Goal: Information Seeking & Learning: Learn about a topic

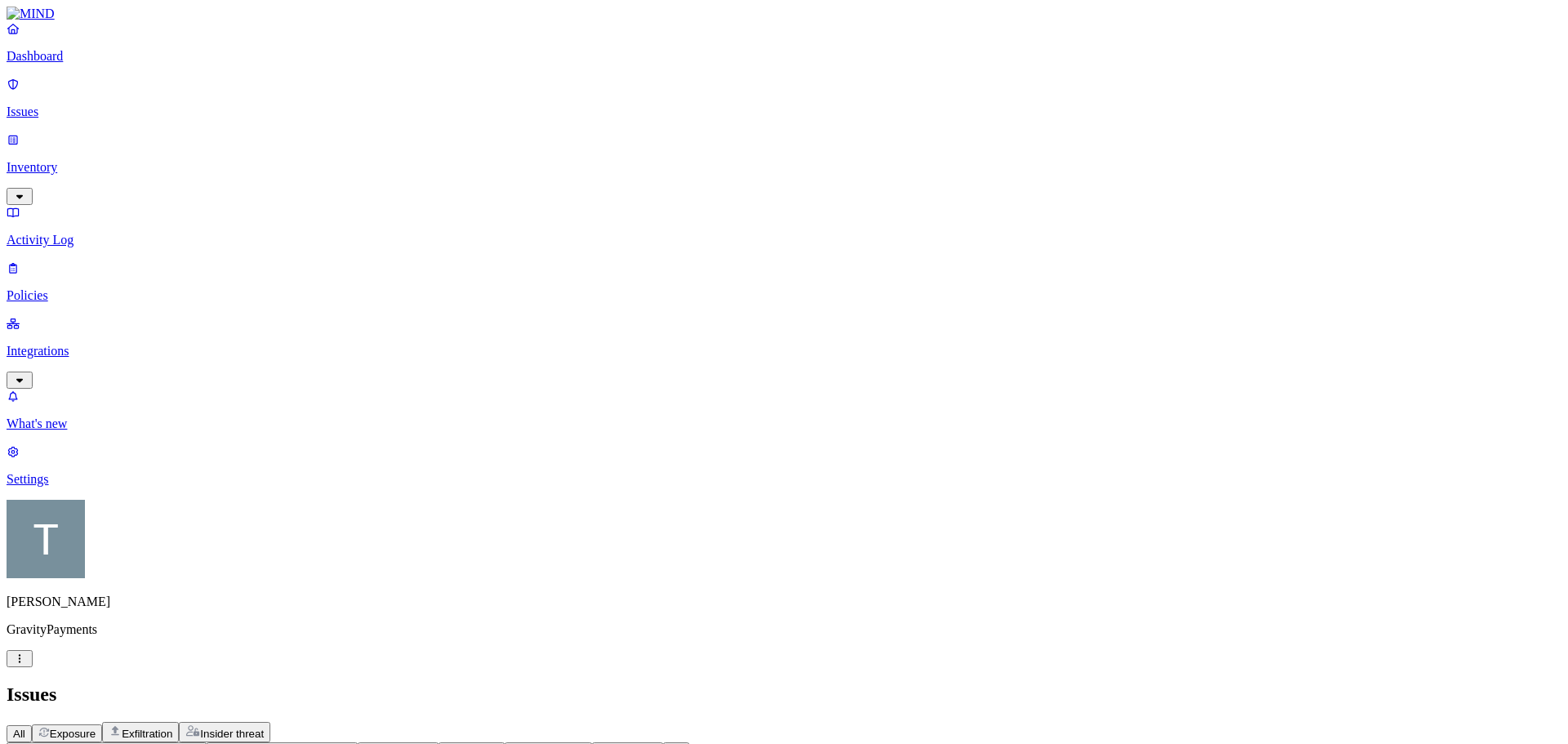
click at [78, 344] on p "Integrations" at bounding box center [784, 351] width 1555 height 15
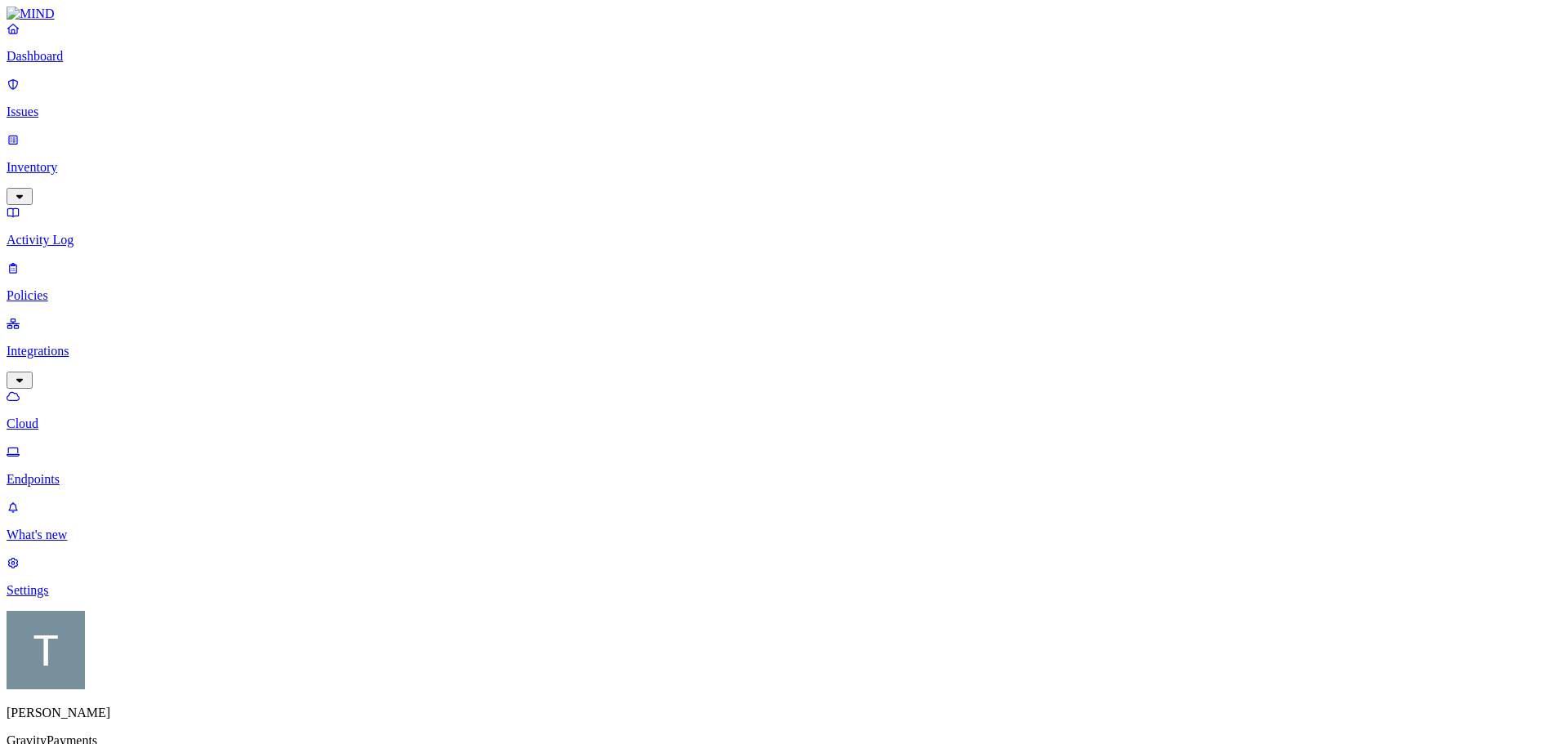
click at [75, 472] on p "Endpoints" at bounding box center [784, 479] width 1555 height 15
click at [61, 160] on p "Inventory" at bounding box center [784, 167] width 1555 height 15
click at [62, 106] on p "Issues" at bounding box center [784, 111] width 1555 height 15
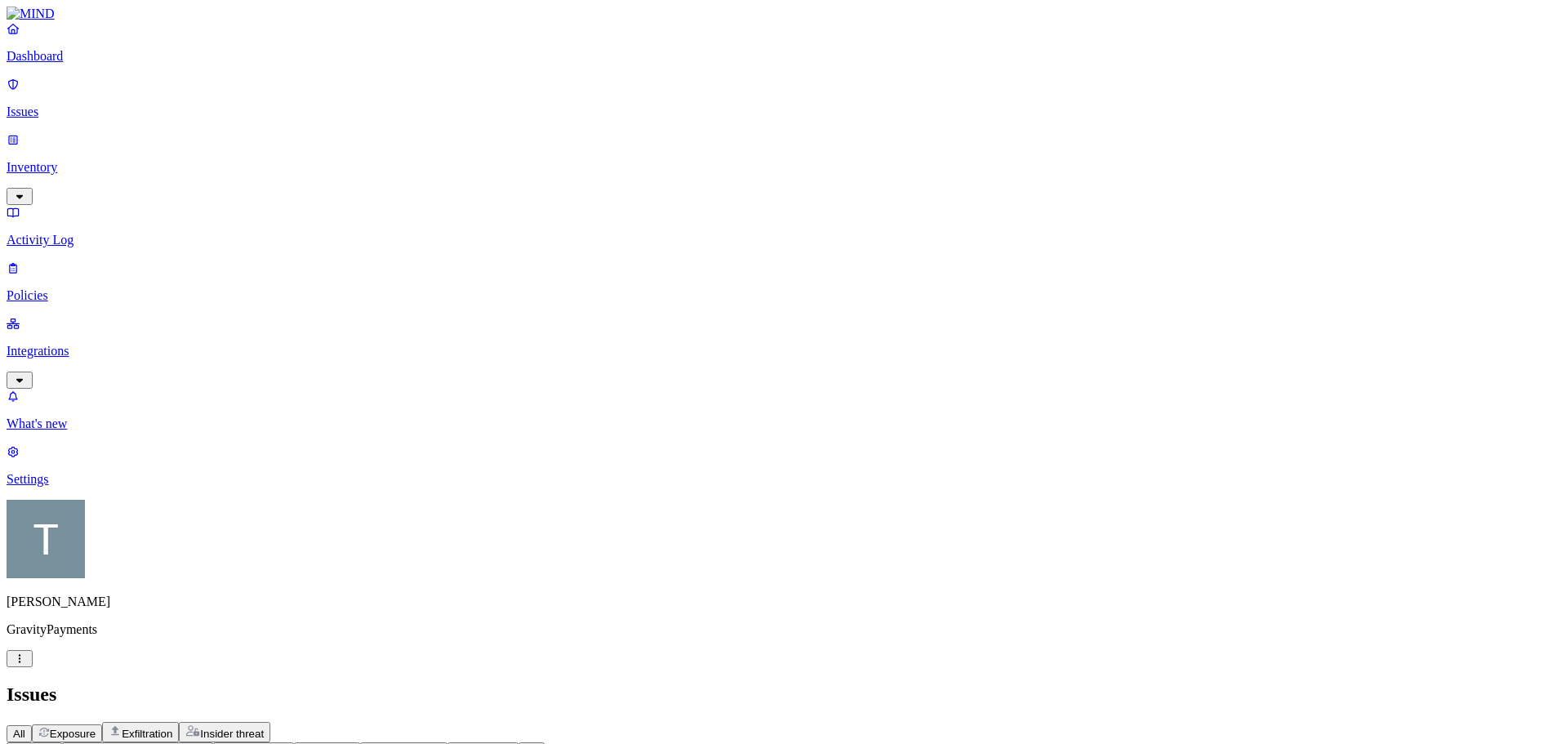
click at [285, 743] on icon "button" at bounding box center [281, 751] width 9 height 5
click at [288, 743] on icon "button" at bounding box center [280, 750] width 13 height 10
click at [448, 742] on button "Environment" at bounding box center [404, 751] width 87 height 17
click at [594, 179] on div "Endpoint" at bounding box center [594, 183] width 0 height 29
click at [80, 160] on p "Inventory" at bounding box center [784, 167] width 1555 height 15
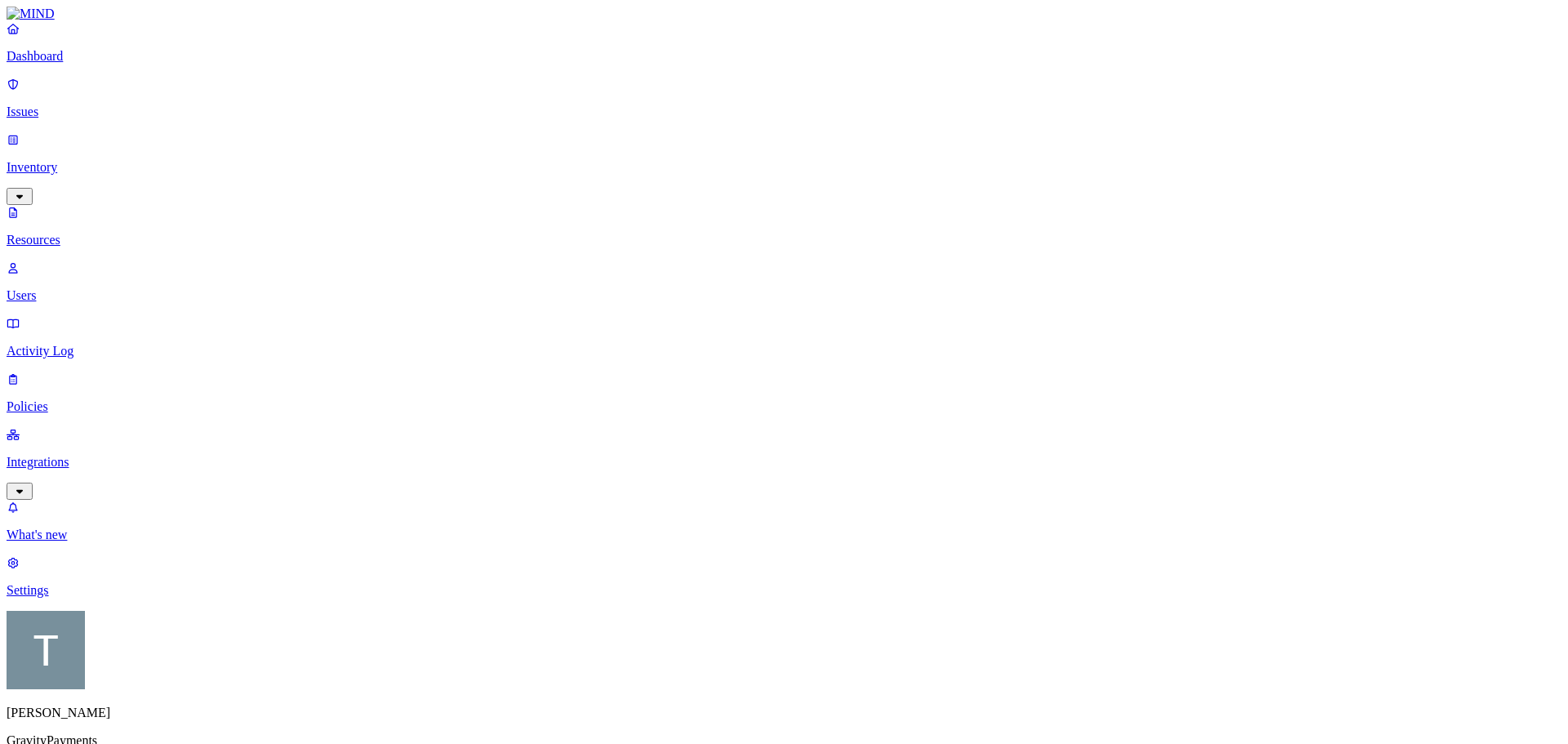
click at [85, 104] on p "Issues" at bounding box center [784, 111] width 1555 height 15
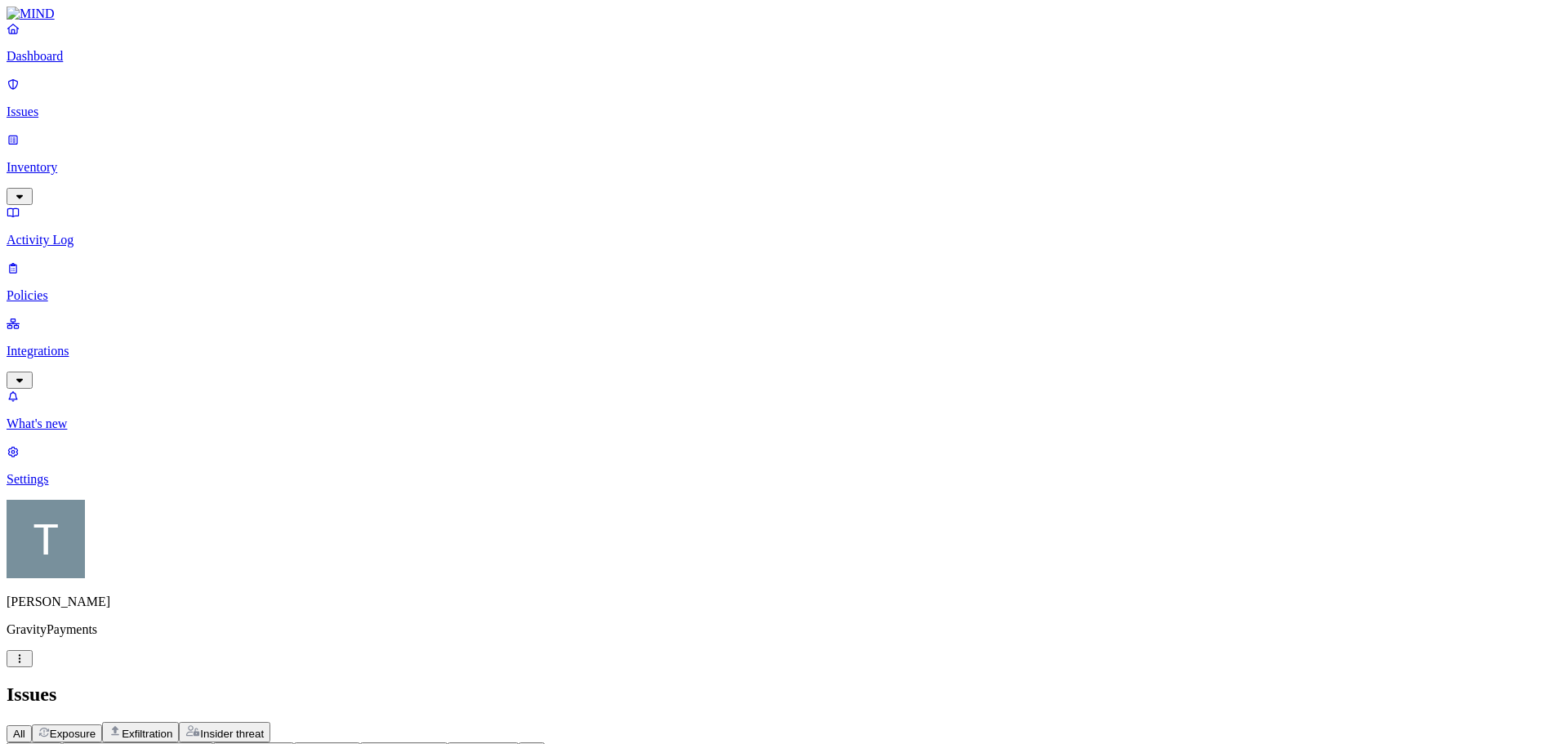
scroll to position [437, 0]
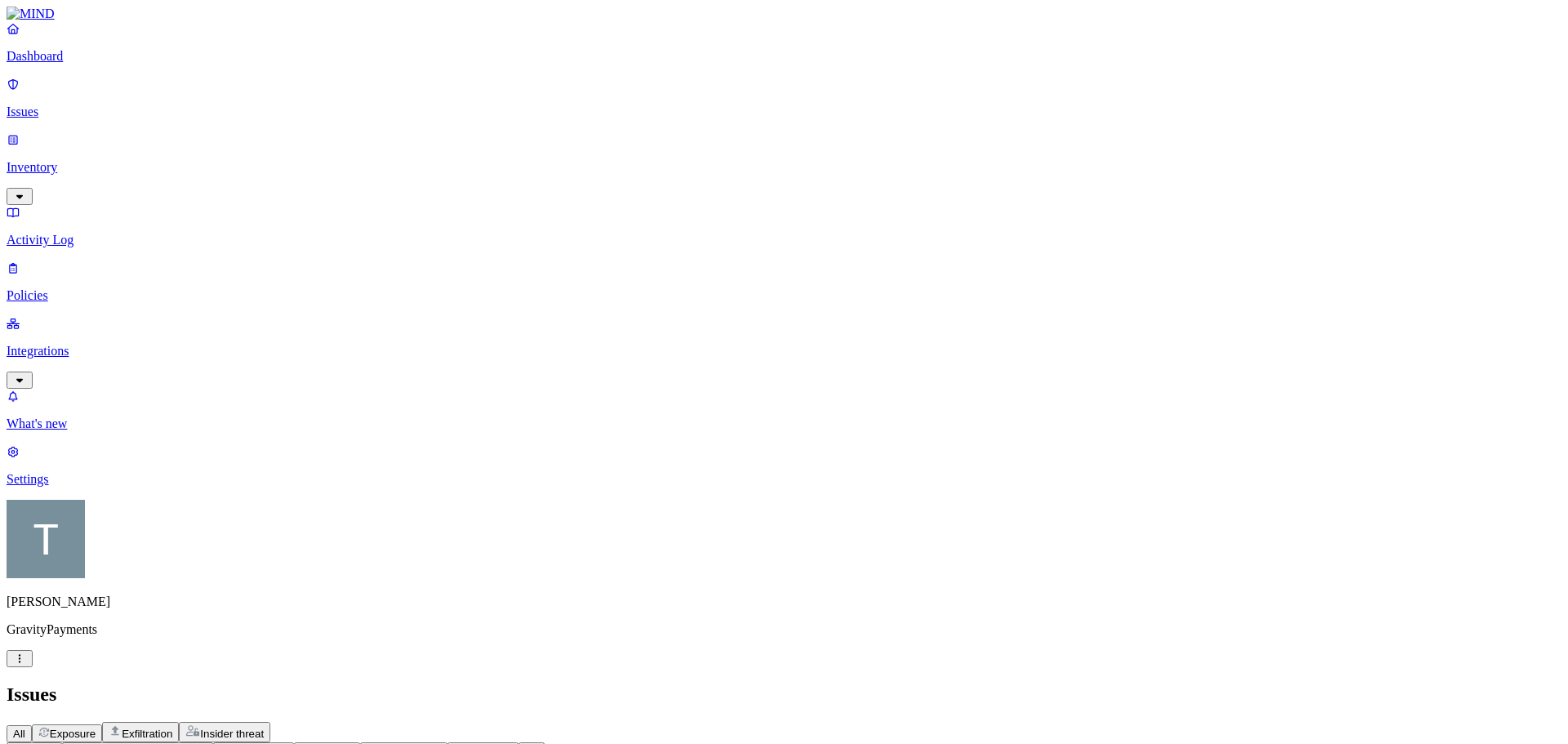
click at [77, 64] on p "Dashboard" at bounding box center [784, 56] width 1555 height 15
